Goal: Transaction & Acquisition: Subscribe to service/newsletter

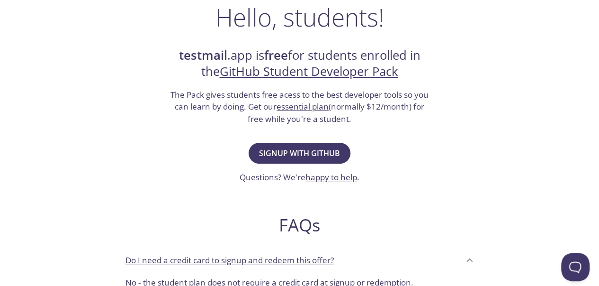
scroll to position [161, 0]
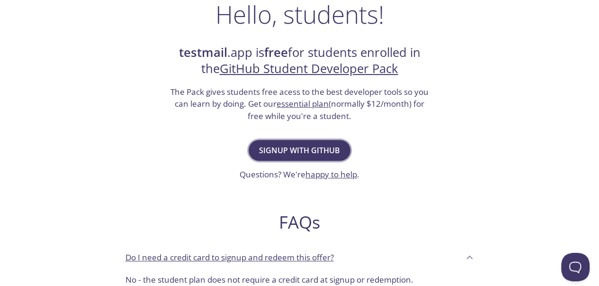
click at [328, 153] on span "Signup with GitHub" at bounding box center [299, 150] width 81 height 13
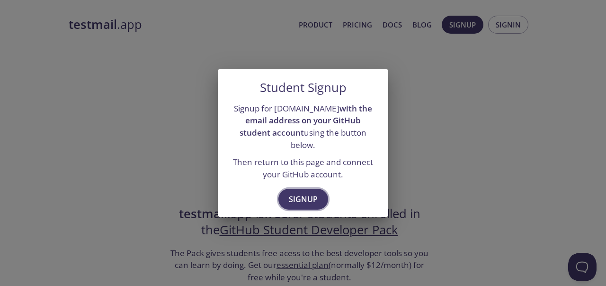
click at [315, 194] on span "Signup" at bounding box center [303, 198] width 29 height 13
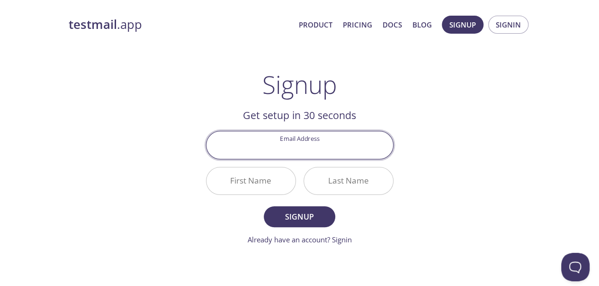
click at [351, 145] on input "Email Address" at bounding box center [300, 144] width 187 height 27
paste input "[EMAIL_ADDRESS][DOMAIN_NAME](ouvreunnouvelonglet)"
click at [273, 180] on input "First Name" at bounding box center [251, 180] width 89 height 27
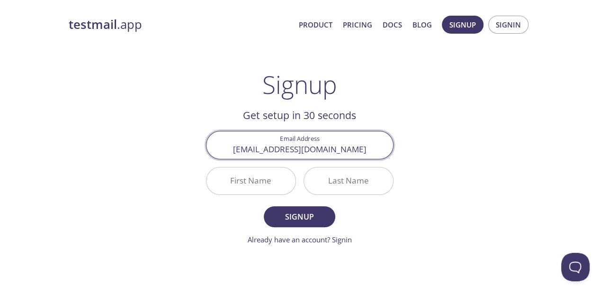
click at [365, 157] on input "[EMAIL_ADDRESS][DOMAIN_NAME]" at bounding box center [300, 144] width 187 height 27
click at [391, 145] on input "[EMAIL_ADDRESS][DOMAIN_NAME]" at bounding box center [300, 144] width 187 height 27
click at [303, 145] on input "sara.aitbouzid-etu@etu.univh2c." at bounding box center [300, 144] width 187 height 27
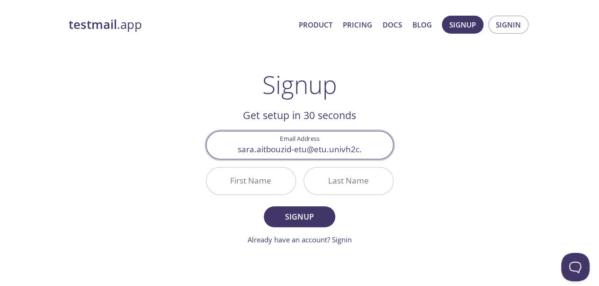
click at [303, 145] on input "sara.aitbouzid-etu@etu.univh2c." at bounding box center [300, 144] width 187 height 27
paste input "ma"
type input "[EMAIL_ADDRESS][DOMAIN_NAME]"
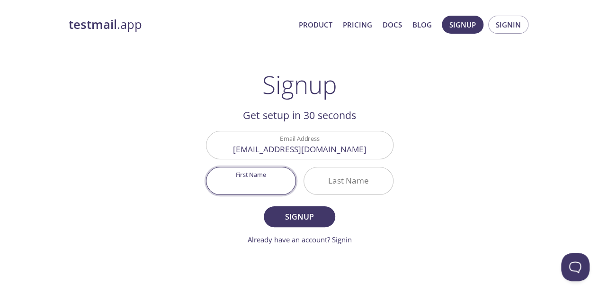
click at [232, 182] on input "First Name" at bounding box center [251, 180] width 89 height 27
type input "[PERSON_NAME]"
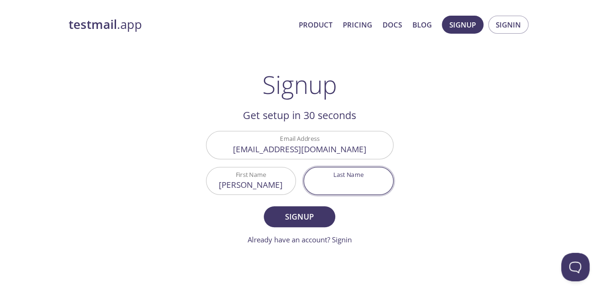
click at [353, 177] on input "Last Name" at bounding box center [348, 180] width 89 height 27
type input "aitbouzid"
click at [264, 206] on button "Signup" at bounding box center [299, 216] width 71 height 21
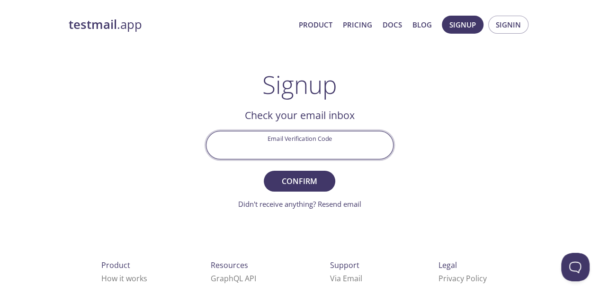
click at [291, 135] on input "Email Verification Code" at bounding box center [300, 144] width 187 height 27
paste input "7C1AQBM"
type input "7C1AQBM"
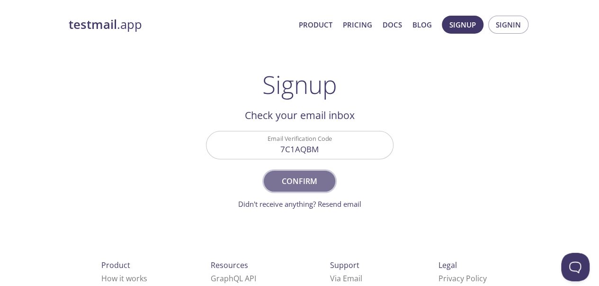
click at [310, 185] on span "Confirm" at bounding box center [299, 180] width 50 height 13
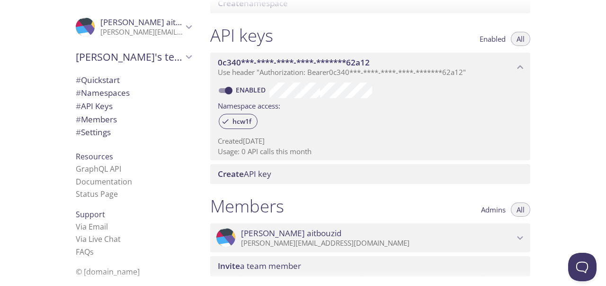
scroll to position [229, 0]
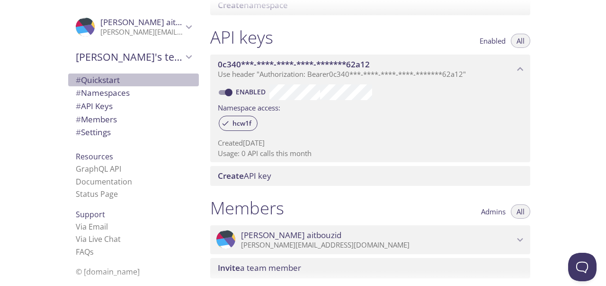
click at [123, 85] on span "# Quickstart" at bounding box center [134, 80] width 116 height 12
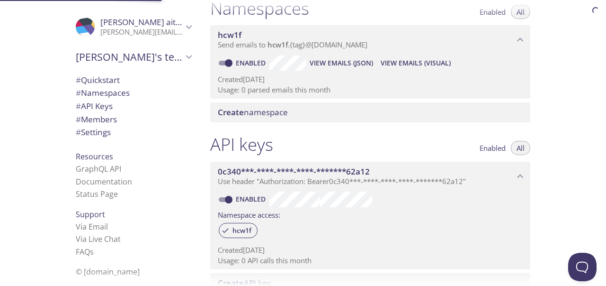
scroll to position [15, 0]
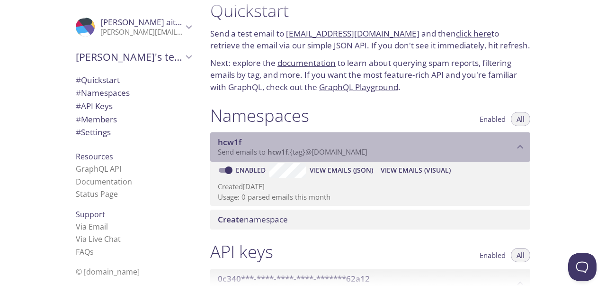
click at [299, 137] on span "hcw1f" at bounding box center [366, 142] width 297 height 10
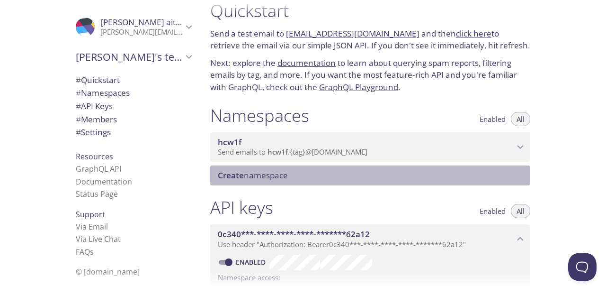
click at [275, 170] on span "Create namespace" at bounding box center [253, 175] width 70 height 11
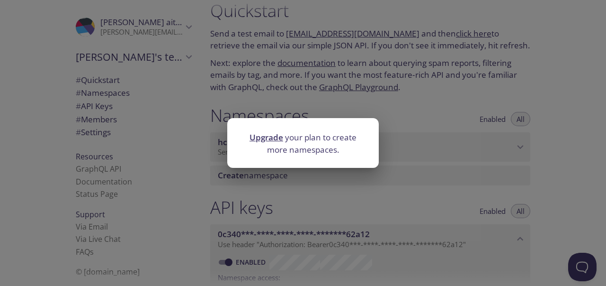
click at [275, 170] on div "Upgrade your plan to create more namespaces." at bounding box center [303, 143] width 606 height 286
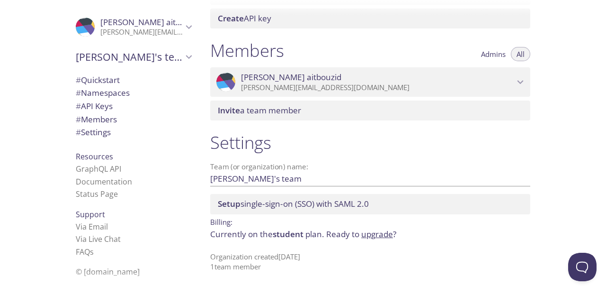
scroll to position [343, 0]
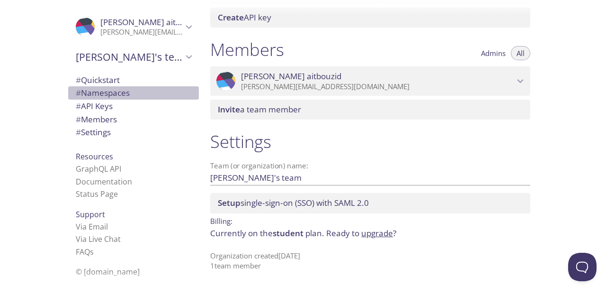
click at [100, 90] on span "# Namespaces" at bounding box center [103, 92] width 54 height 11
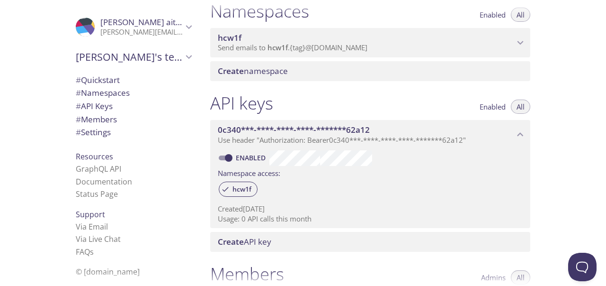
scroll to position [99, 0]
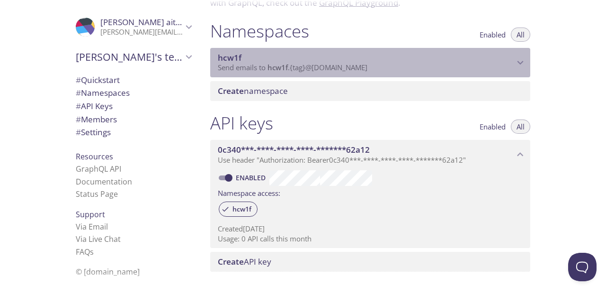
click at [255, 67] on span "Send emails to hcw1f . {tag} @inbox.testmail.app" at bounding box center [293, 67] width 150 height 9
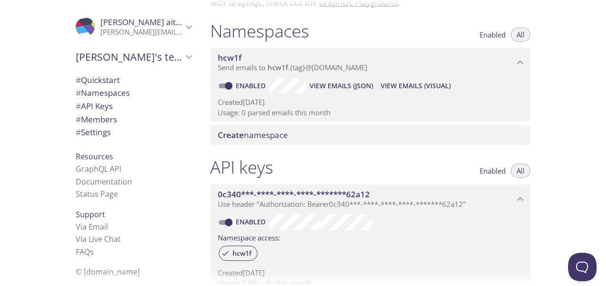
drag, startPoint x: 392, startPoint y: 84, endPoint x: 353, endPoint y: 105, distance: 44.1
click at [353, 105] on p "Created 14 Aug 2025" at bounding box center [370, 102] width 305 height 10
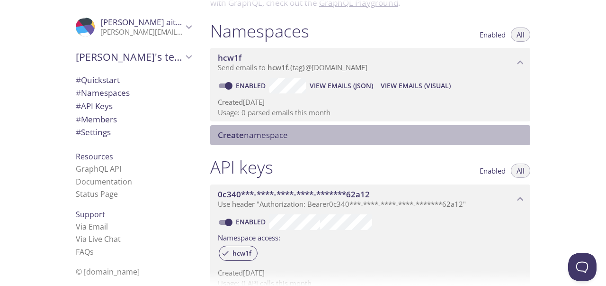
click at [306, 135] on span "Create namespace" at bounding box center [372, 135] width 309 height 10
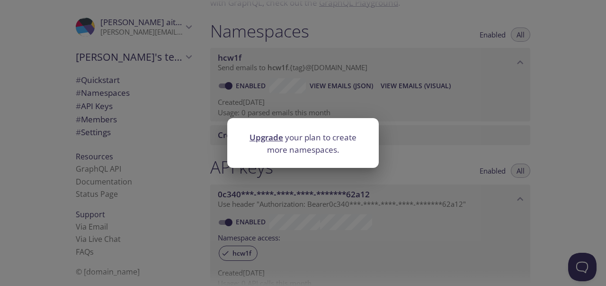
click at [400, 130] on div "Upgrade your plan to create more namespaces." at bounding box center [303, 143] width 606 height 286
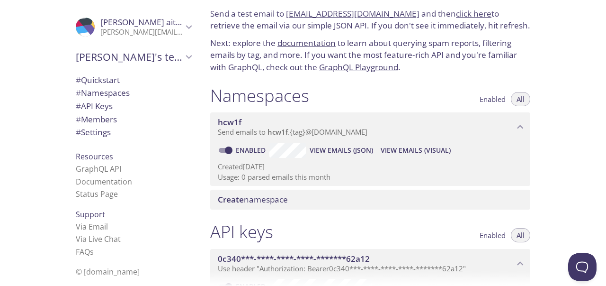
scroll to position [0, 0]
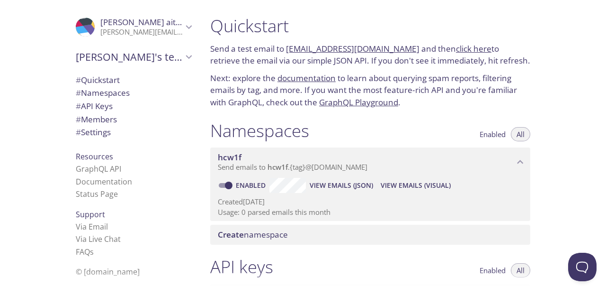
click at [409, 181] on span "View Emails (Visual)" at bounding box center [416, 185] width 70 height 11
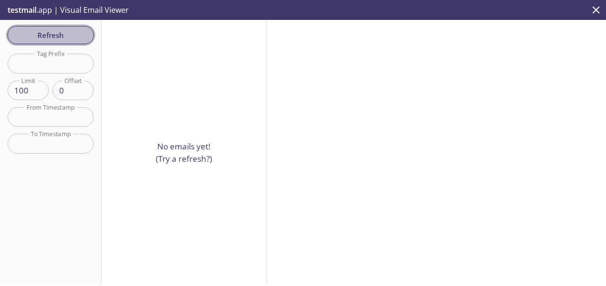
click at [50, 40] on span "Refresh" at bounding box center [50, 35] width 71 height 12
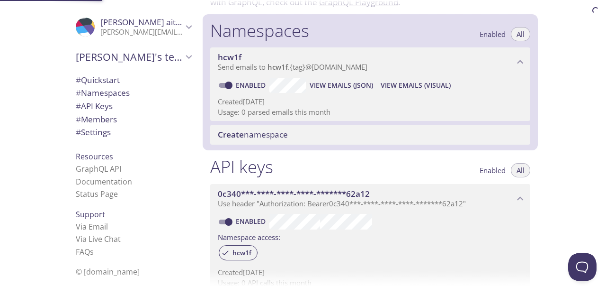
scroll to position [119, 0]
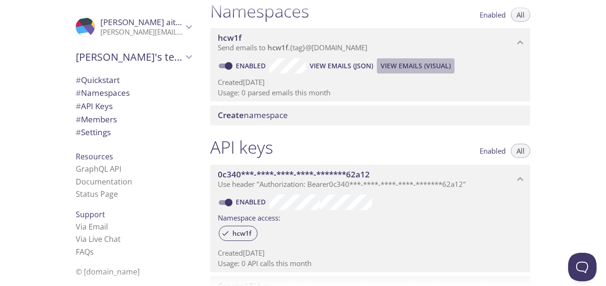
click at [413, 61] on span "View Emails (Visual)" at bounding box center [416, 65] width 70 height 11
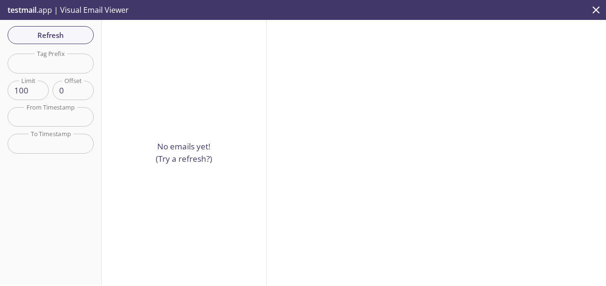
click at [201, 146] on p "No emails yet! (Try a refresh?)" at bounding box center [184, 152] width 56 height 24
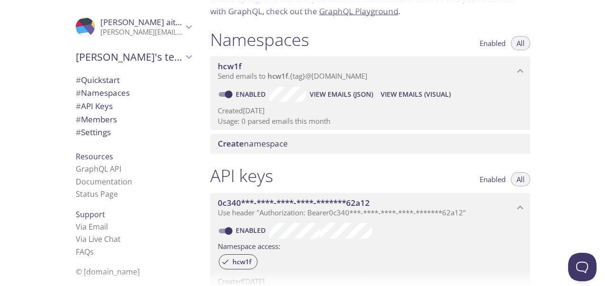
scroll to position [92, 0]
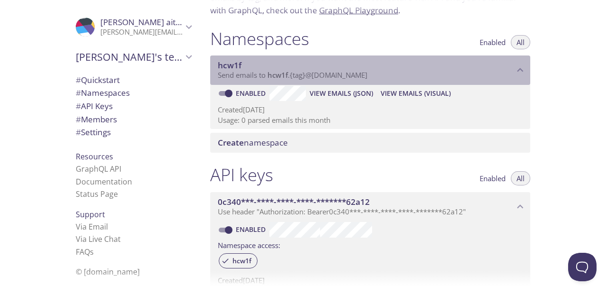
drag, startPoint x: 271, startPoint y: 75, endPoint x: 329, endPoint y: 80, distance: 57.5
click at [329, 80] on div "hcw1f Send emails to hcw1f . {tag} @inbox.testmail.app" at bounding box center [370, 69] width 320 height 29
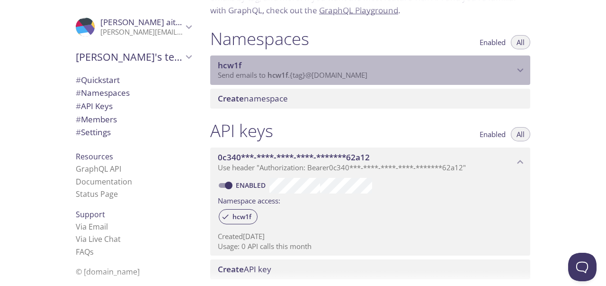
click at [329, 80] on div "hcw1f Send emails to hcw1f . {tag} @inbox.testmail.app" at bounding box center [370, 69] width 320 height 29
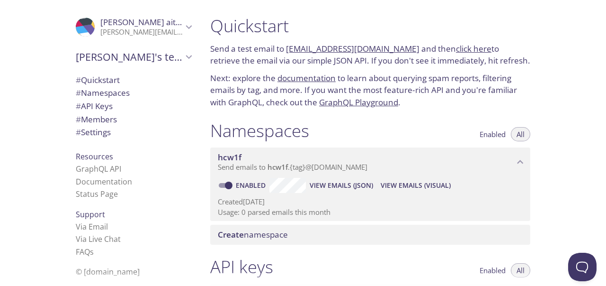
click at [338, 46] on link "hcw1f.test@inbox.testmail.app" at bounding box center [353, 48] width 134 height 11
click at [416, 183] on span "View Emails (Visual)" at bounding box center [416, 185] width 70 height 11
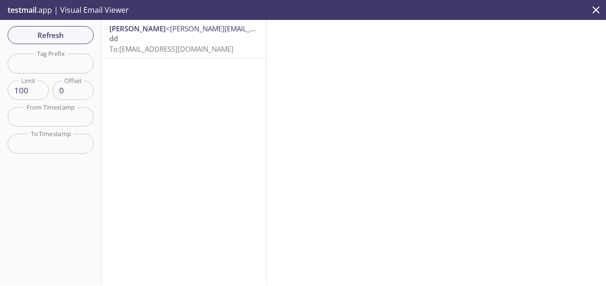
click at [153, 53] on span "To: hcw1f.test@inbox.testmail.app" at bounding box center [171, 48] width 124 height 9
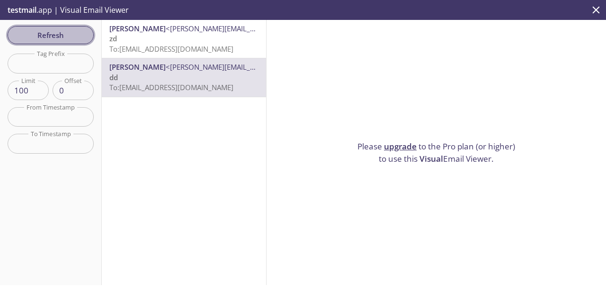
click at [73, 33] on span "Refresh" at bounding box center [50, 35] width 71 height 12
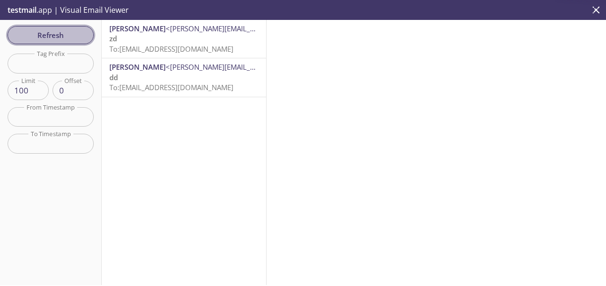
click at [73, 33] on span "Refresh" at bounding box center [50, 35] width 71 height 12
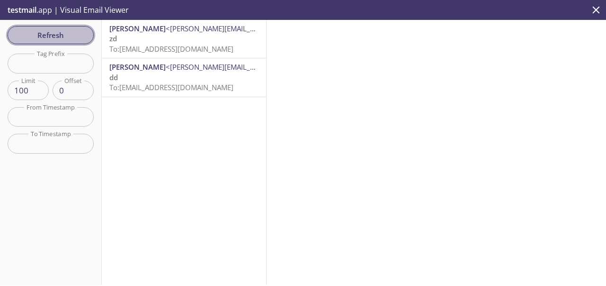
click at [73, 33] on span "Refresh" at bounding box center [50, 35] width 71 height 12
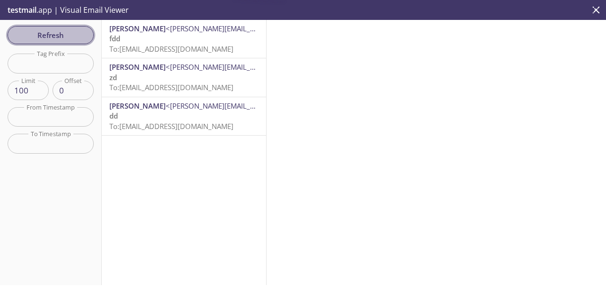
click at [73, 33] on span "Refresh" at bounding box center [50, 35] width 71 height 12
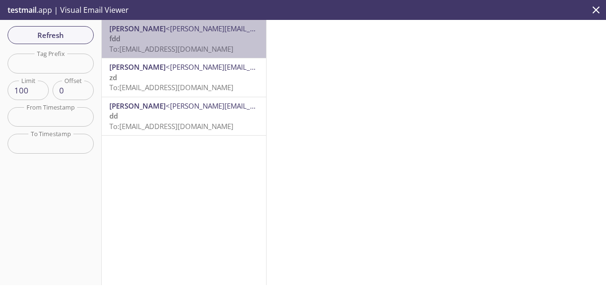
click at [203, 35] on p "fdd To: hcw1f.alpha@inbox.testmail.app" at bounding box center [183, 44] width 149 height 20
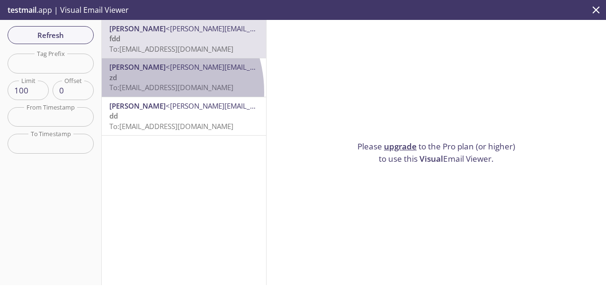
click at [138, 91] on span "To: hcw1f.test1@inbox.testmail.app" at bounding box center [171, 86] width 124 height 9
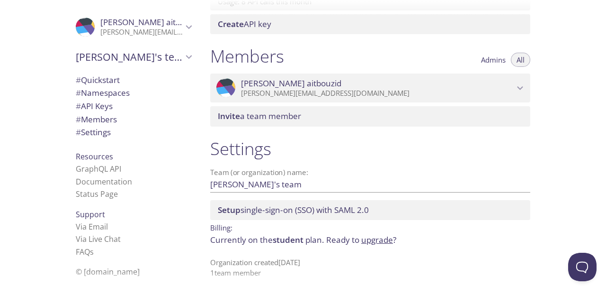
scroll to position [382, 0]
